Goal: Task Accomplishment & Management: Complete application form

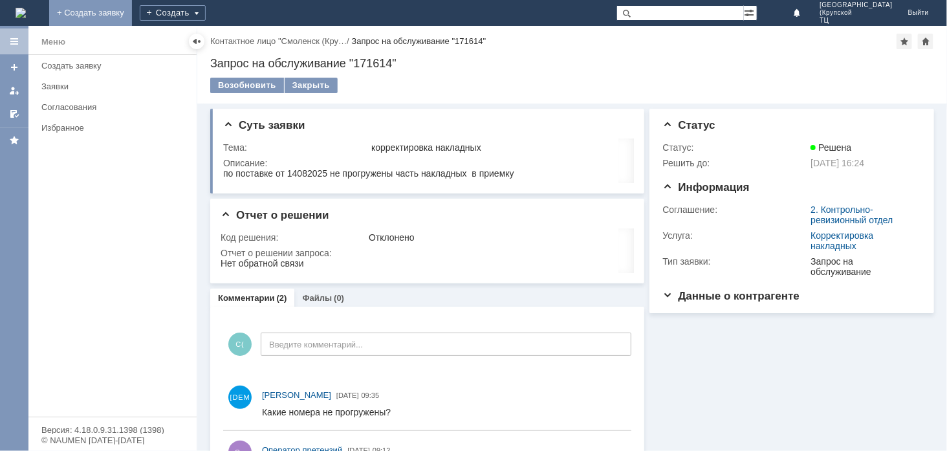
click at [132, 9] on link "+ Создать заявку" at bounding box center [90, 13] width 83 height 26
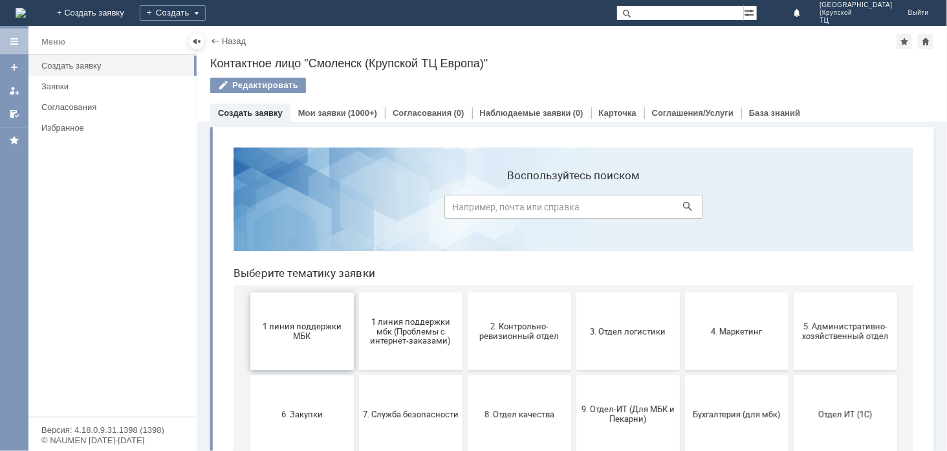
click at [314, 325] on span "1 линия поддержки МБК" at bounding box center [302, 330] width 96 height 19
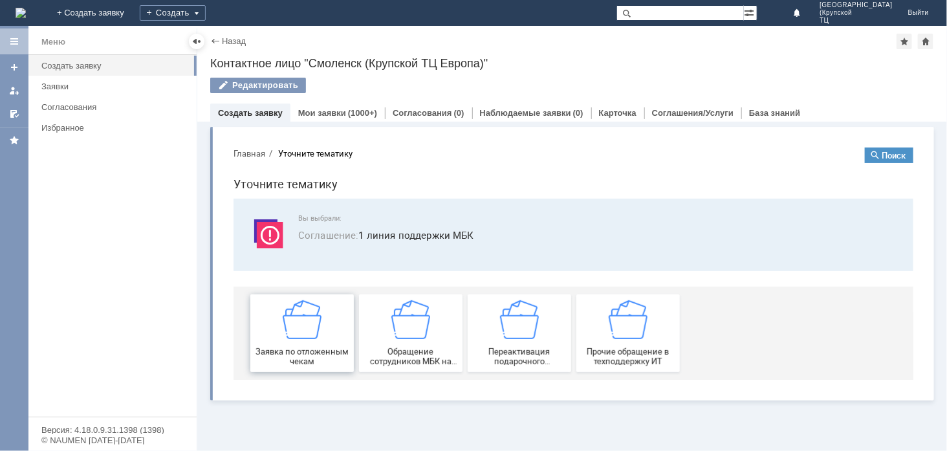
click at [316, 328] on img at bounding box center [301, 319] width 39 height 39
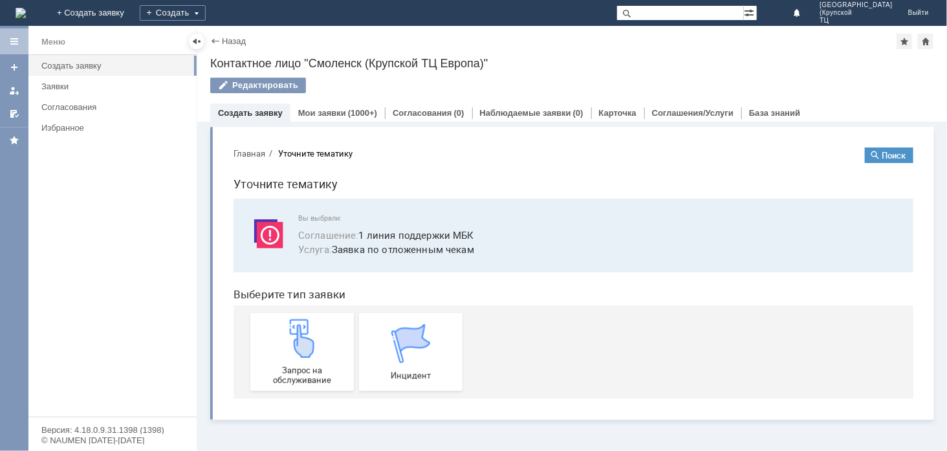
click at [316, 328] on img at bounding box center [301, 337] width 39 height 39
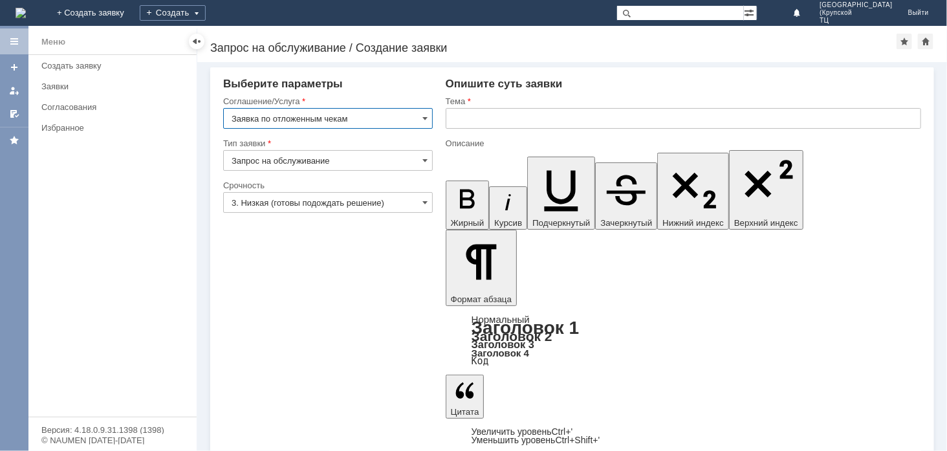
click at [406, 199] on input "3. Низкая (готовы подождать решение)" at bounding box center [328, 202] width 210 height 21
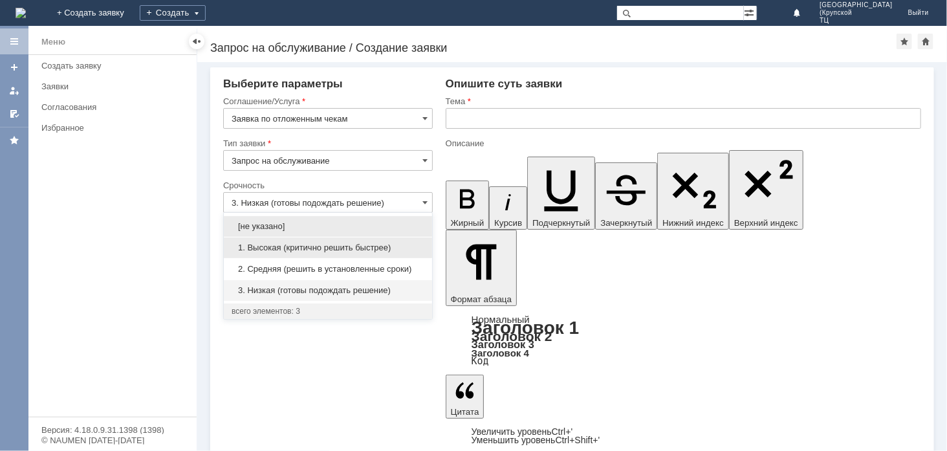
click at [373, 248] on span "1. Высокая (критично решить быстрее)" at bounding box center [328, 248] width 193 height 10
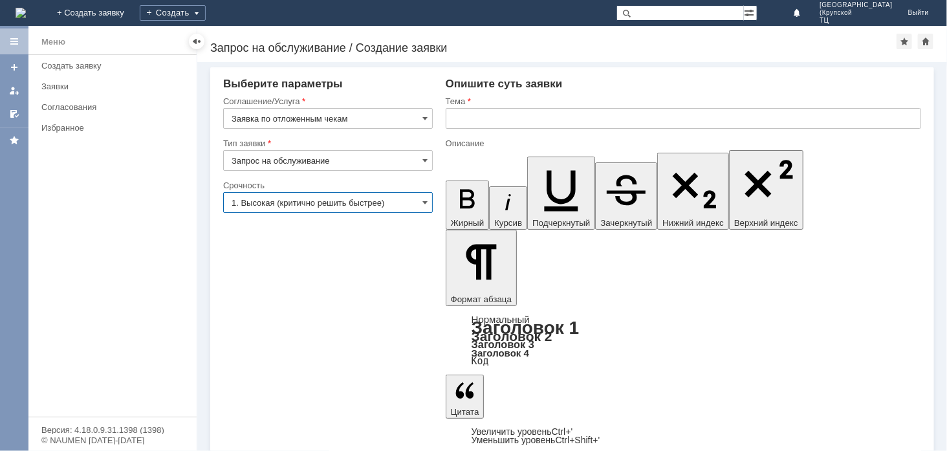
type input "1. Высокая (критично решить быстрее)"
click at [496, 119] on input "text" at bounding box center [684, 118] width 476 height 21
type input "отложенные чеки"
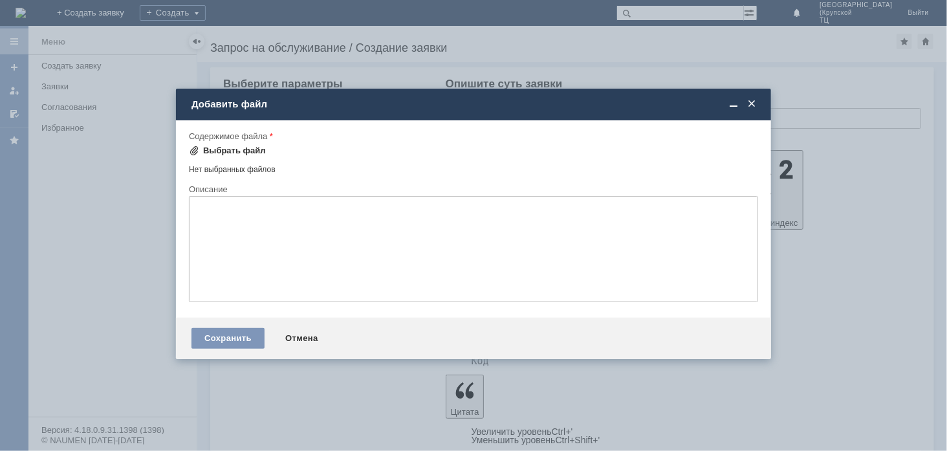
click at [245, 148] on div "Выбрать файл" at bounding box center [234, 151] width 63 height 10
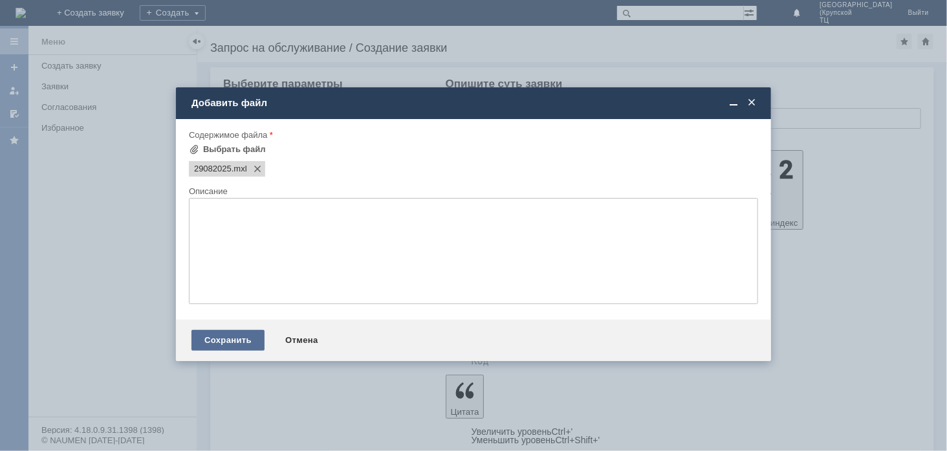
click at [236, 347] on div "Сохранить" at bounding box center [228, 340] width 73 height 21
